Goal: Task Accomplishment & Management: Manage account settings

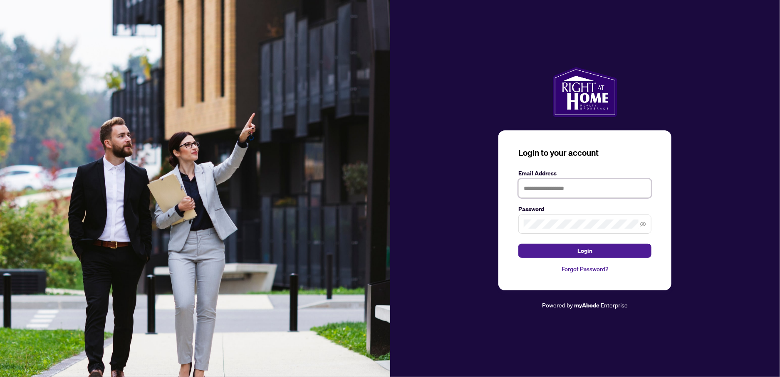
type input "**********"
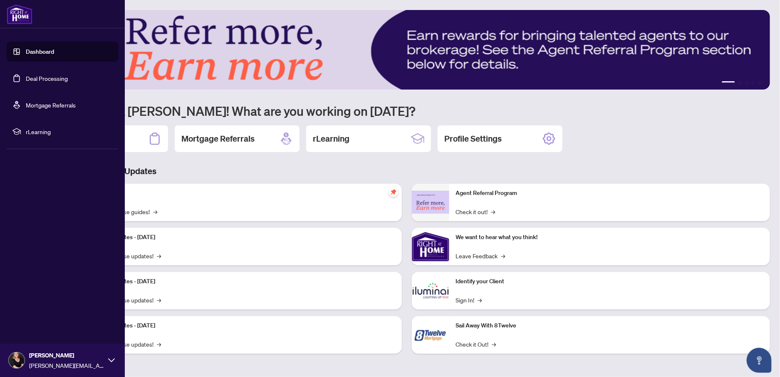
click at [26, 76] on link "Deal Processing" at bounding box center [47, 77] width 42 height 7
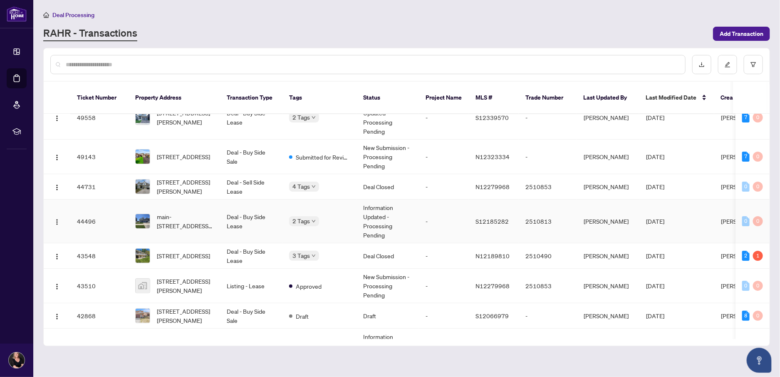
scroll to position [54, 0]
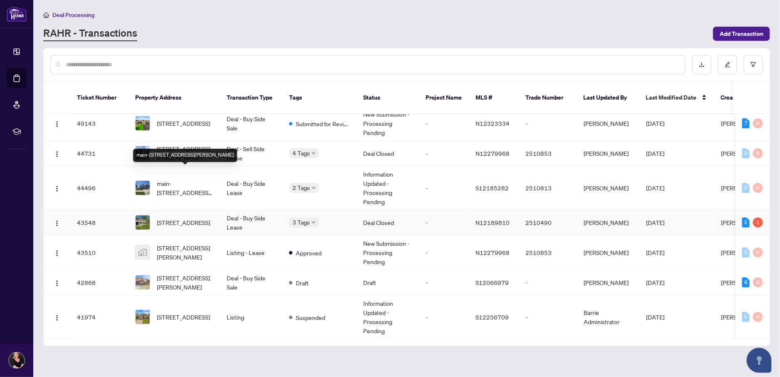
click at [189, 218] on span "[STREET_ADDRESS]" at bounding box center [183, 222] width 53 height 9
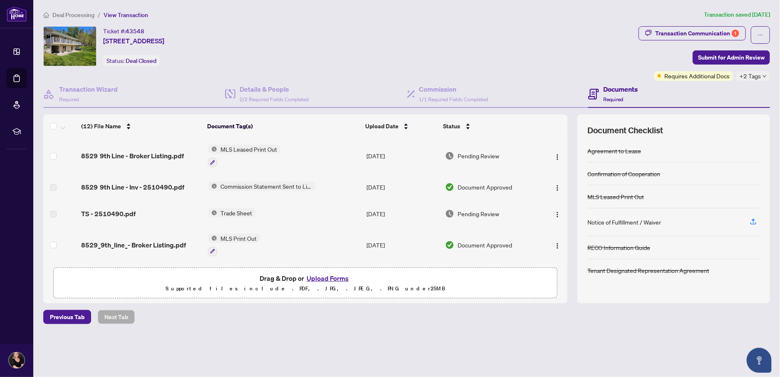
click at [246, 209] on span "Trade Sheet" at bounding box center [236, 212] width 38 height 9
click at [122, 212] on span "TS - 2510490.pdf" at bounding box center [108, 214] width 55 height 10
click at [120, 215] on span "TS - 2510490.pdf" at bounding box center [108, 214] width 55 height 10
click at [690, 28] on div "Transaction Communication 1" at bounding box center [697, 33] width 84 height 13
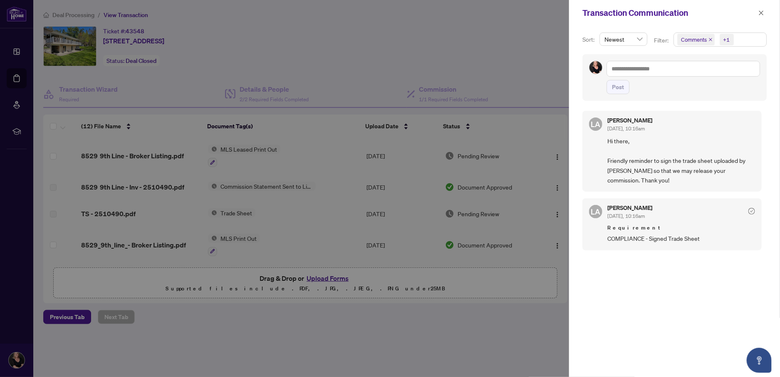
click at [500, 75] on div at bounding box center [390, 188] width 780 height 377
click at [321, 64] on div at bounding box center [390, 188] width 780 height 377
click at [759, 12] on icon "close" at bounding box center [762, 13] width 6 height 6
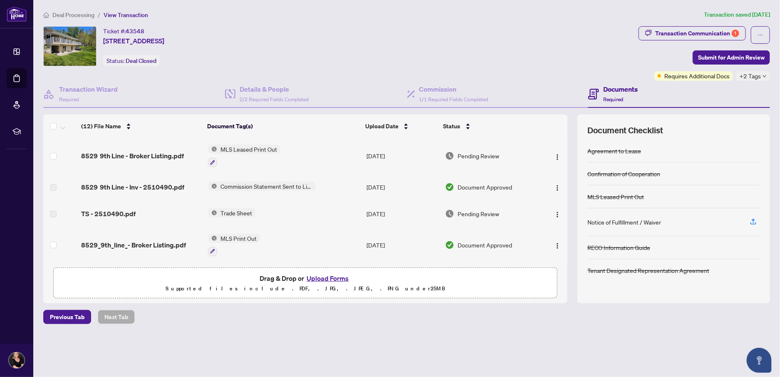
click at [246, 211] on span "Trade Sheet" at bounding box center [236, 212] width 38 height 9
click at [245, 210] on span "Trade Sheet" at bounding box center [236, 212] width 38 height 9
click at [380, 213] on td "Jul/16/2025" at bounding box center [402, 213] width 79 height 27
click at [555, 211] on img "button" at bounding box center [557, 214] width 7 height 7
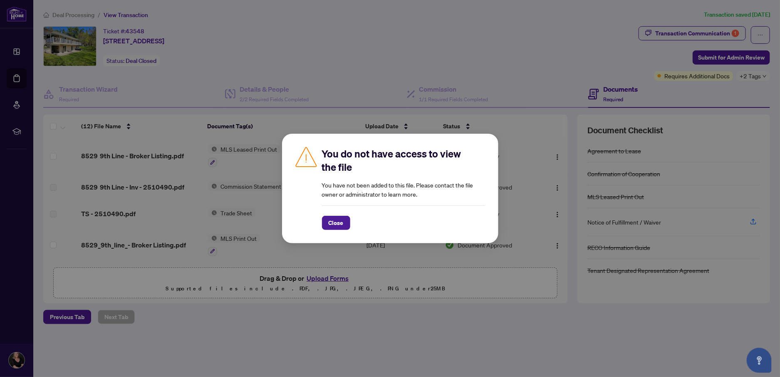
click at [333, 221] on span "Close" at bounding box center [336, 222] width 15 height 13
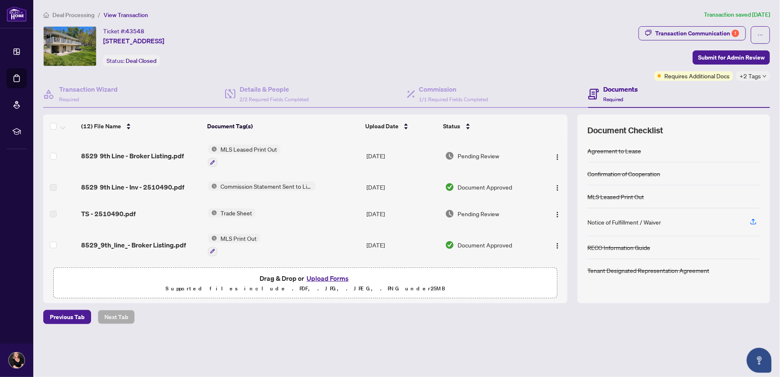
click at [554, 56] on div "Ticket #: 43548 8529 9th Line, Essa, Ontario L0M 1T0, Canada Status: Deal Closed" at bounding box center [339, 46] width 592 height 40
